Goal: Task Accomplishment & Management: Use online tool/utility

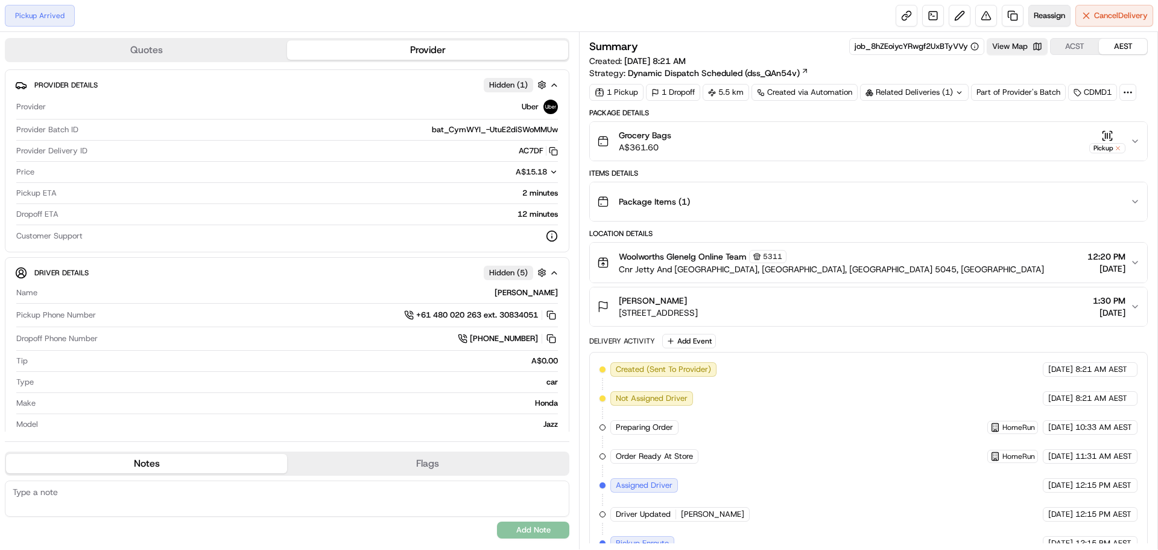
click at [1049, 17] on span "Reassign" at bounding box center [1049, 15] width 31 height 11
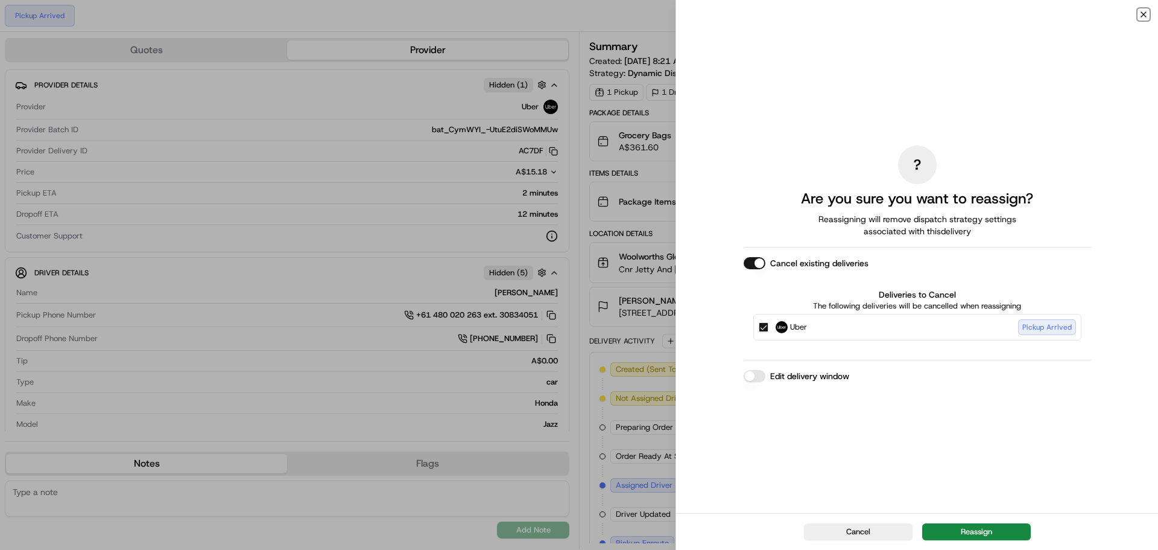
click at [1145, 13] on icon "button" at bounding box center [1144, 15] width 10 height 10
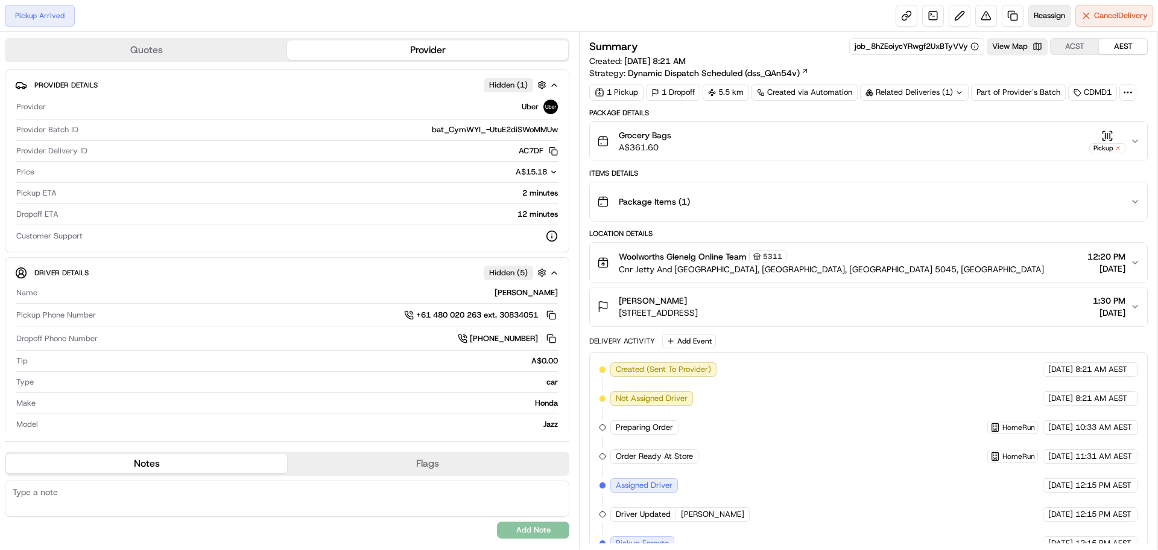
click at [1047, 11] on span "Reassign" at bounding box center [1049, 15] width 31 height 11
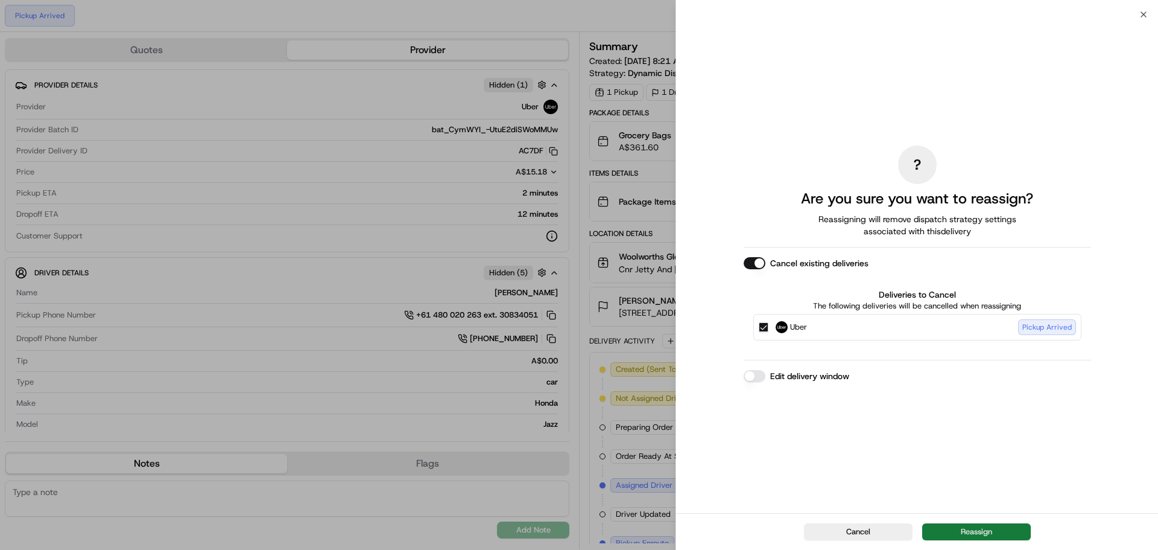
click at [1000, 526] on button "Reassign" at bounding box center [976, 531] width 109 height 17
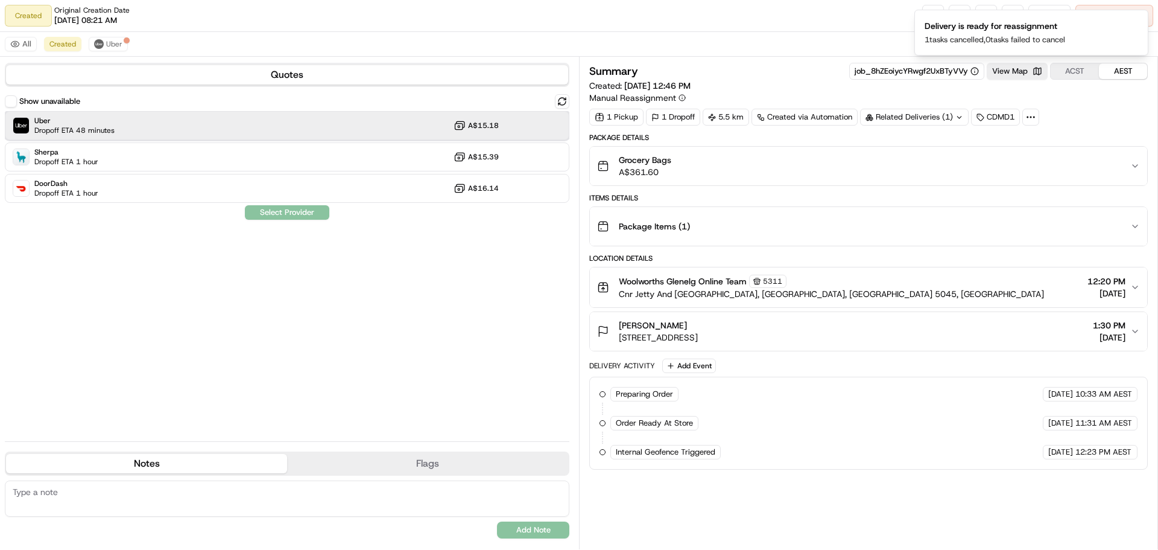
click at [121, 125] on div "Uber Dropoff ETA 48 minutes A$15.18" at bounding box center [287, 125] width 565 height 29
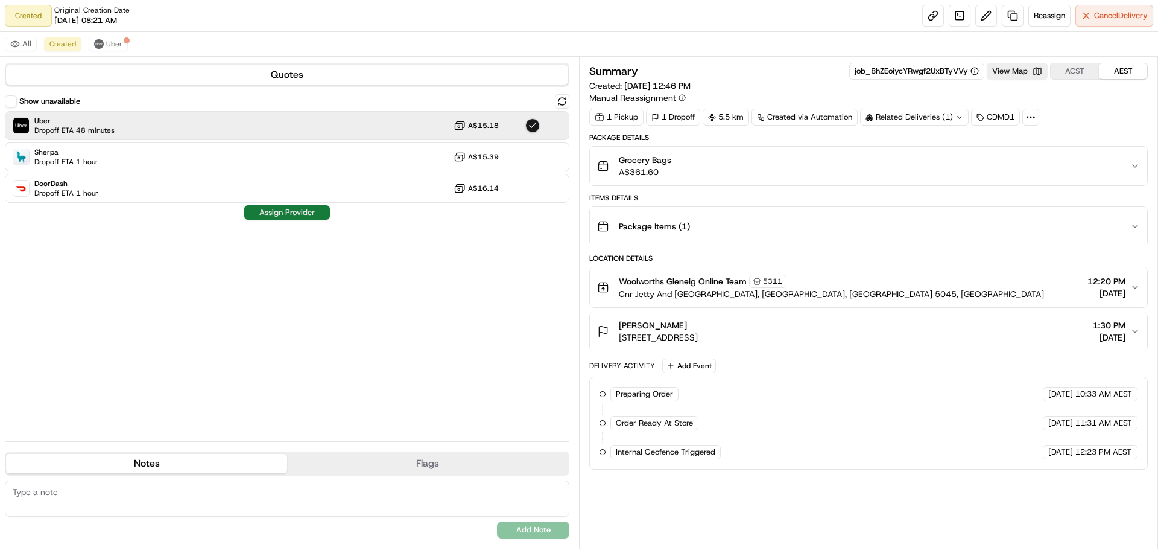
click at [306, 211] on button "Assign Provider" at bounding box center [287, 212] width 86 height 14
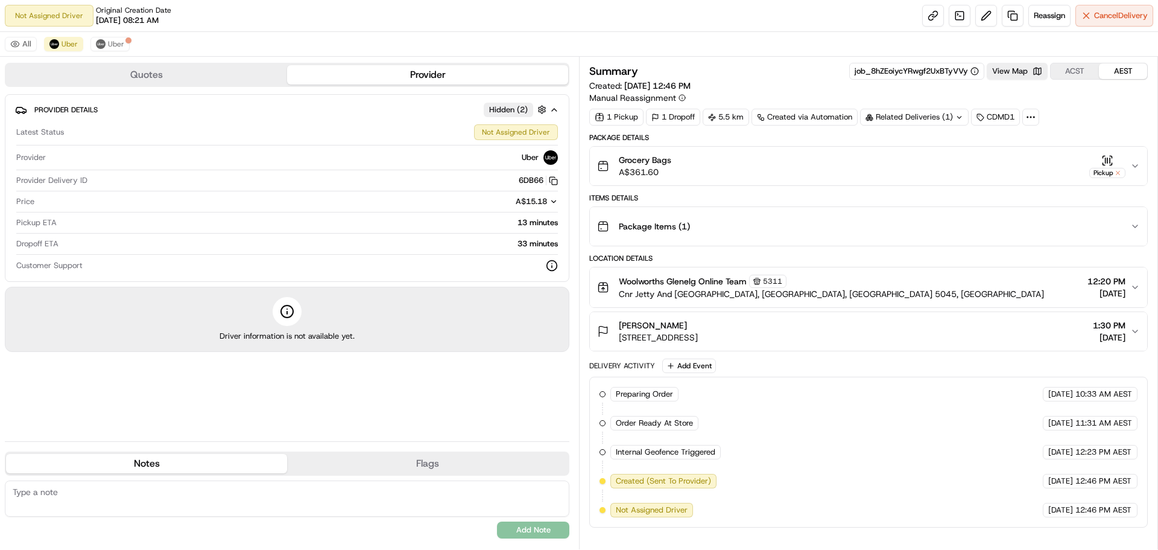
click at [458, 282] on div "Provider Details Hidden ( 2 ) Latest Status Not Assigned Driver Provider Uber P…" at bounding box center [287, 224] width 565 height 260
click at [465, 325] on div "Driver information is not available yet." at bounding box center [287, 319] width 565 height 65
